Goal: Information Seeking & Learning: Compare options

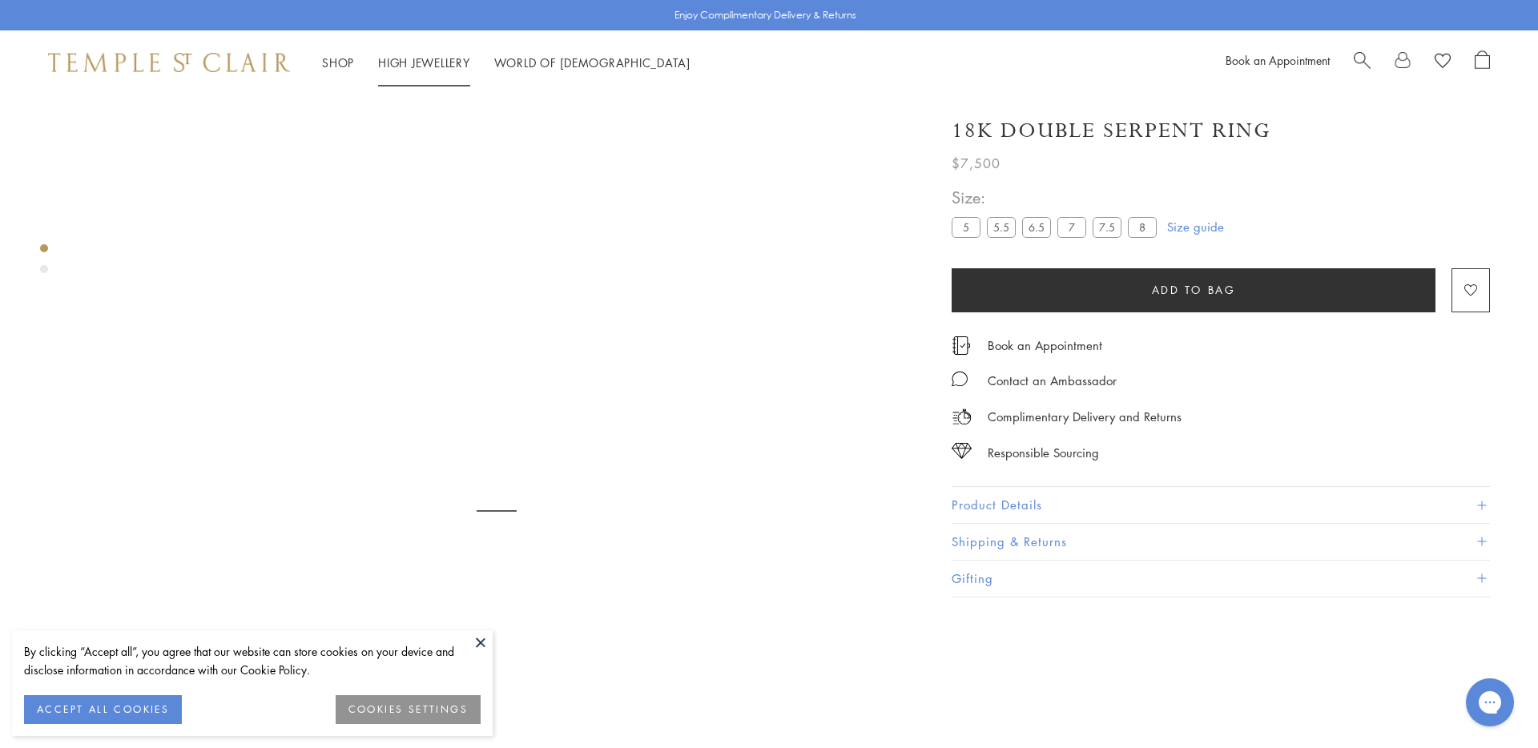
scroll to position [95, 0]
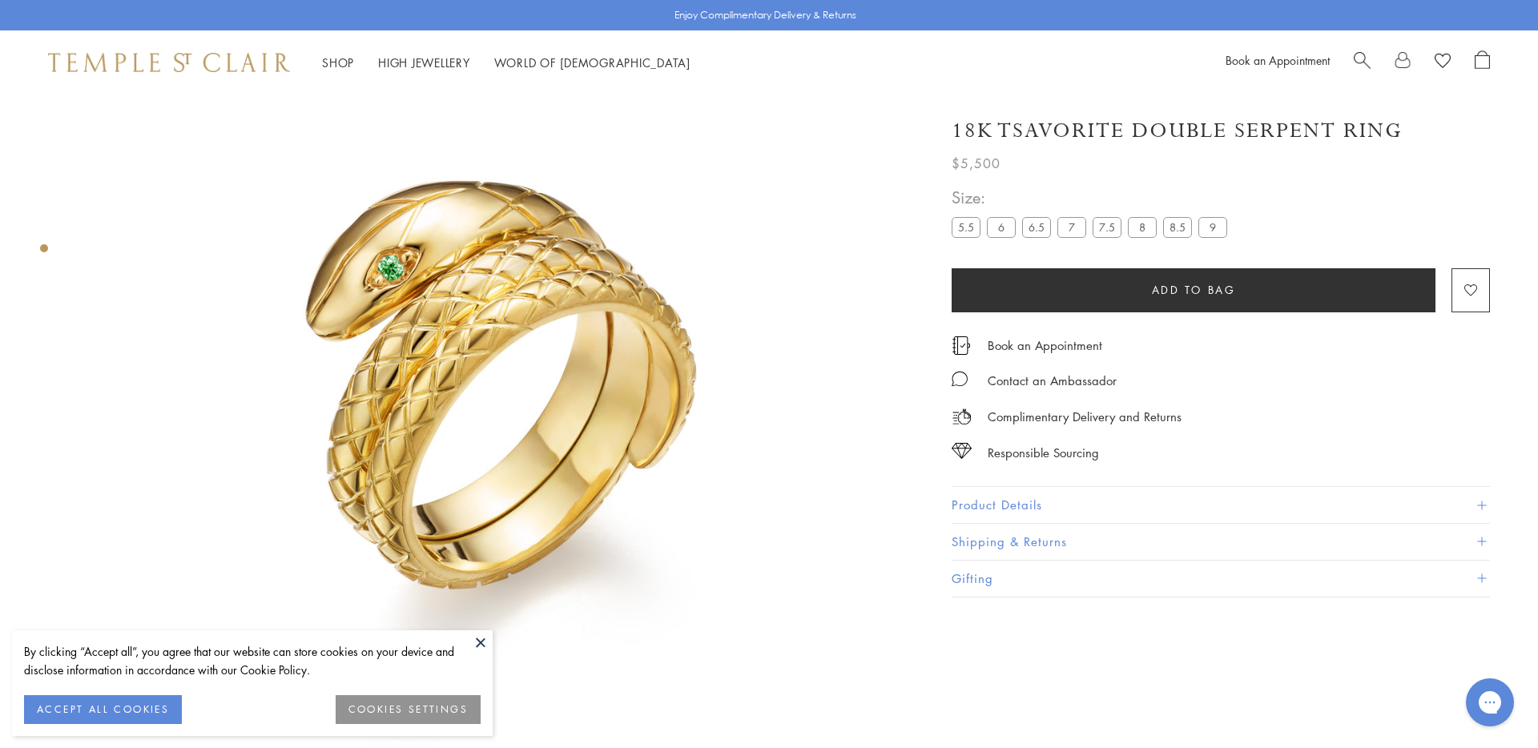
click at [875, 107] on circle "Close dialog" at bounding box center [870, 107] width 19 height 19
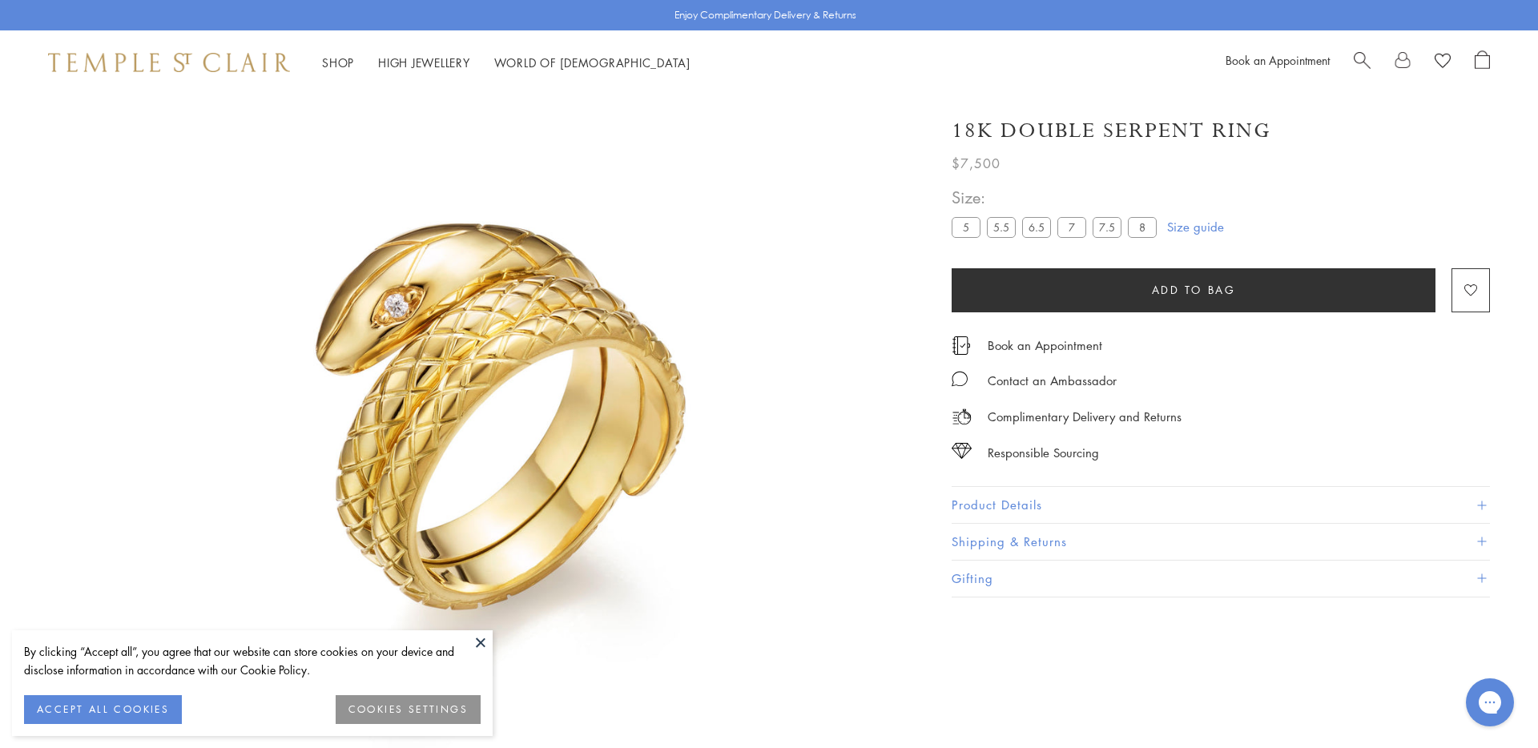
scroll to position [95, 0]
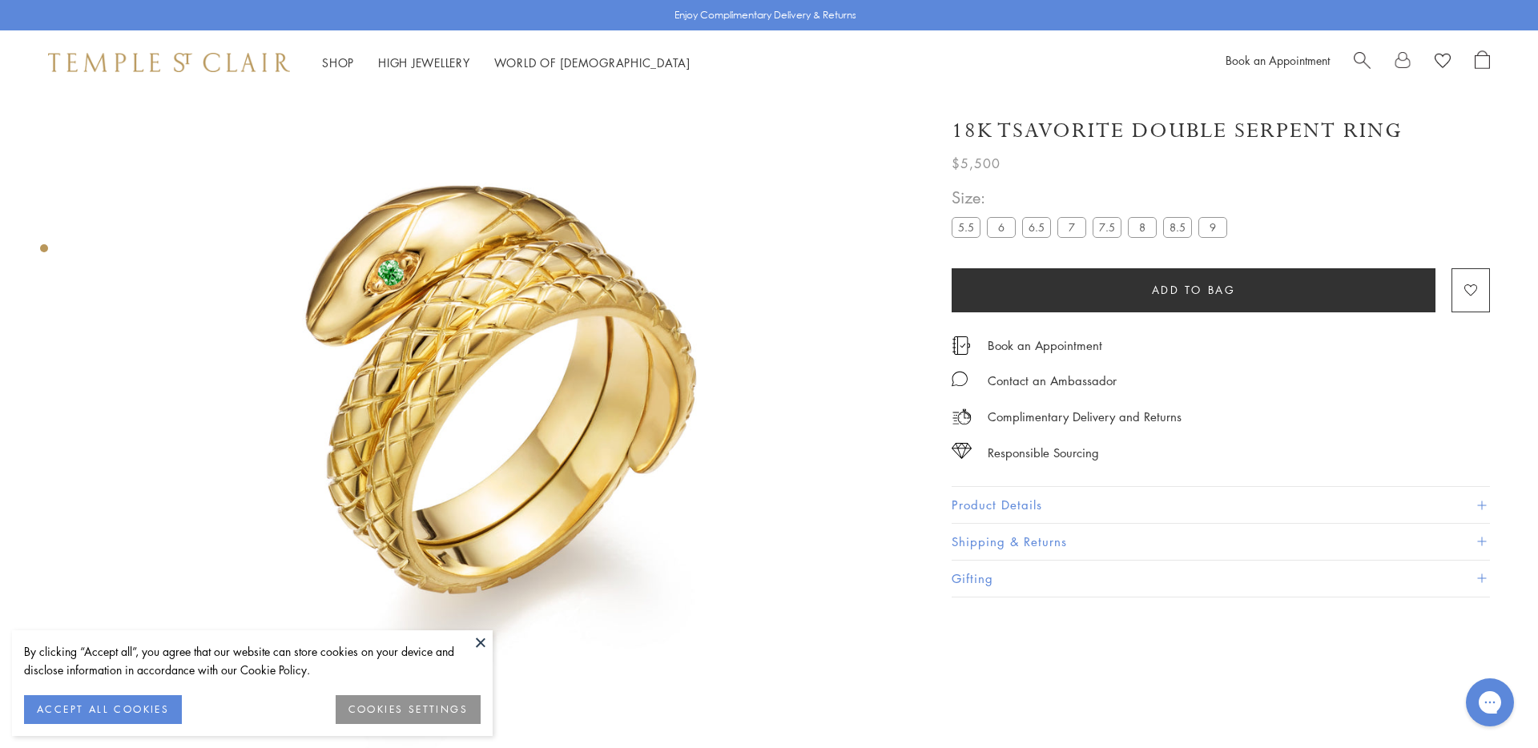
scroll to position [95, 0]
